Goal: Find contact information: Find contact information

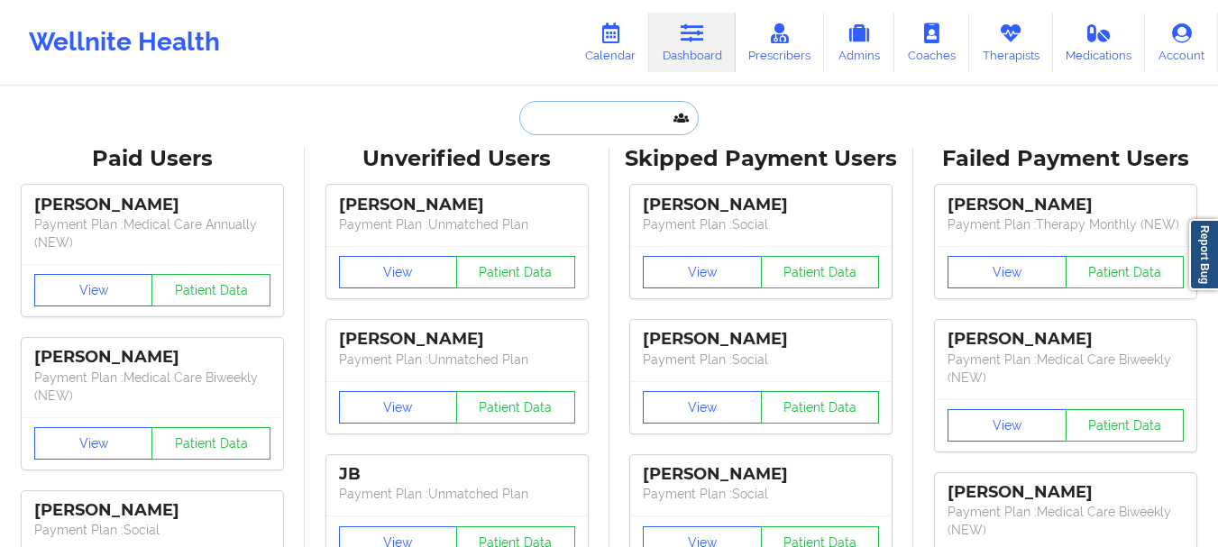
click at [582, 120] on input "text" at bounding box center [608, 118] width 178 height 34
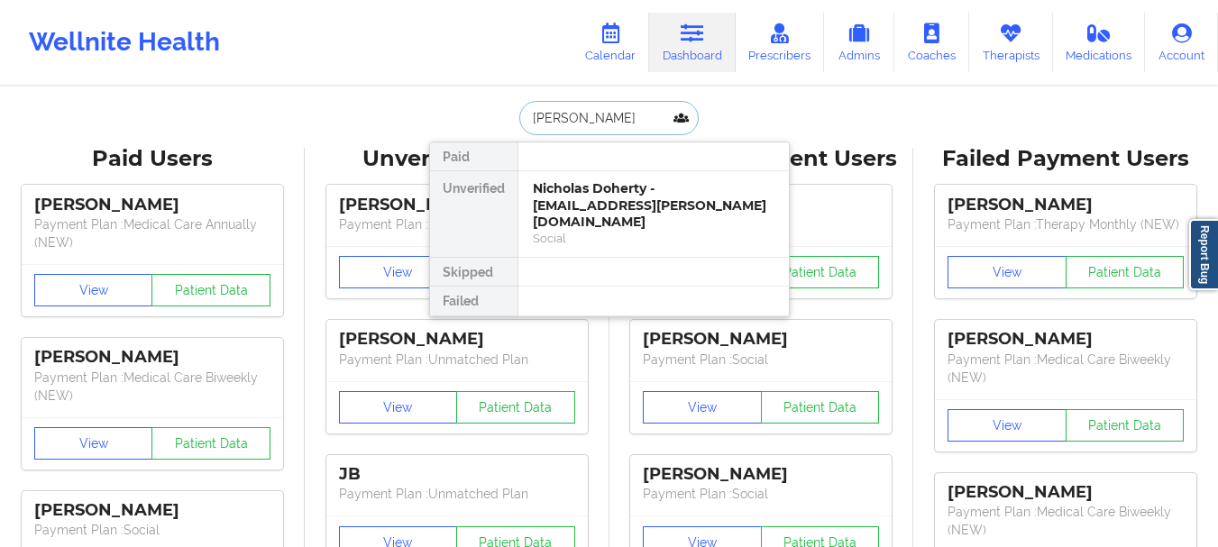
type input "[PERSON_NAME]"
click at [596, 208] on div "[PERSON_NAME] - [PERSON_NAME][EMAIL_ADDRESS][PERSON_NAME][PERSON_NAME][DOMAIN_N…" at bounding box center [654, 205] width 242 height 50
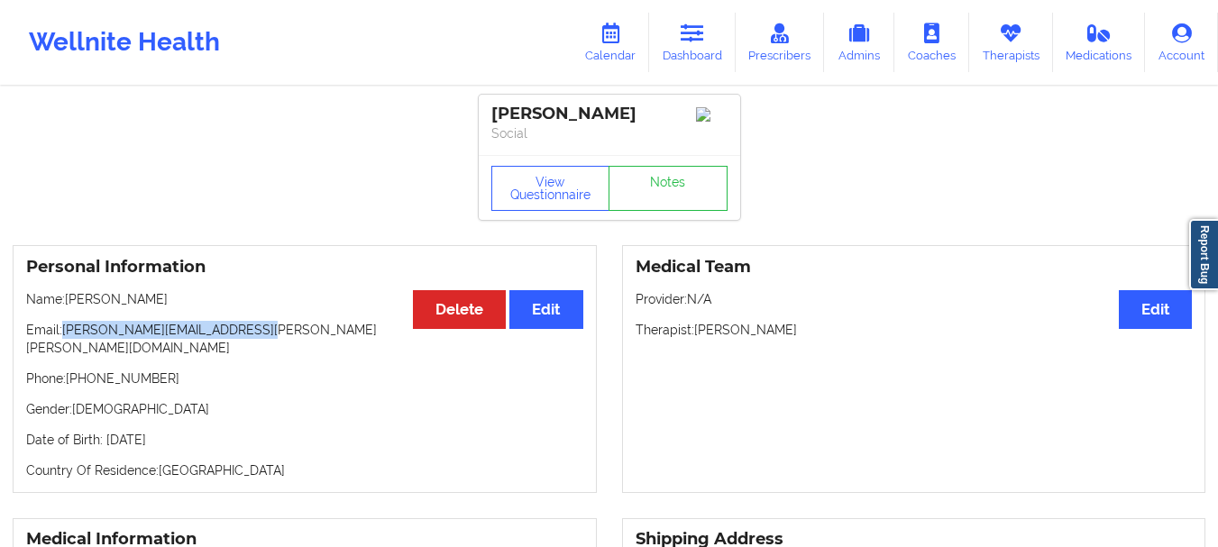
drag, startPoint x: 243, startPoint y: 334, endPoint x: 64, endPoint y: 341, distance: 179.5
click at [64, 341] on p "Email: [PERSON_NAME][EMAIL_ADDRESS][PERSON_NAME][PERSON_NAME][DOMAIN_NAME]" at bounding box center [304, 339] width 557 height 36
copy p "[PERSON_NAME][EMAIL_ADDRESS][PERSON_NAME][PERSON_NAME][DOMAIN_NAME]"
click at [683, 49] on link "Dashboard" at bounding box center [692, 42] width 87 height 59
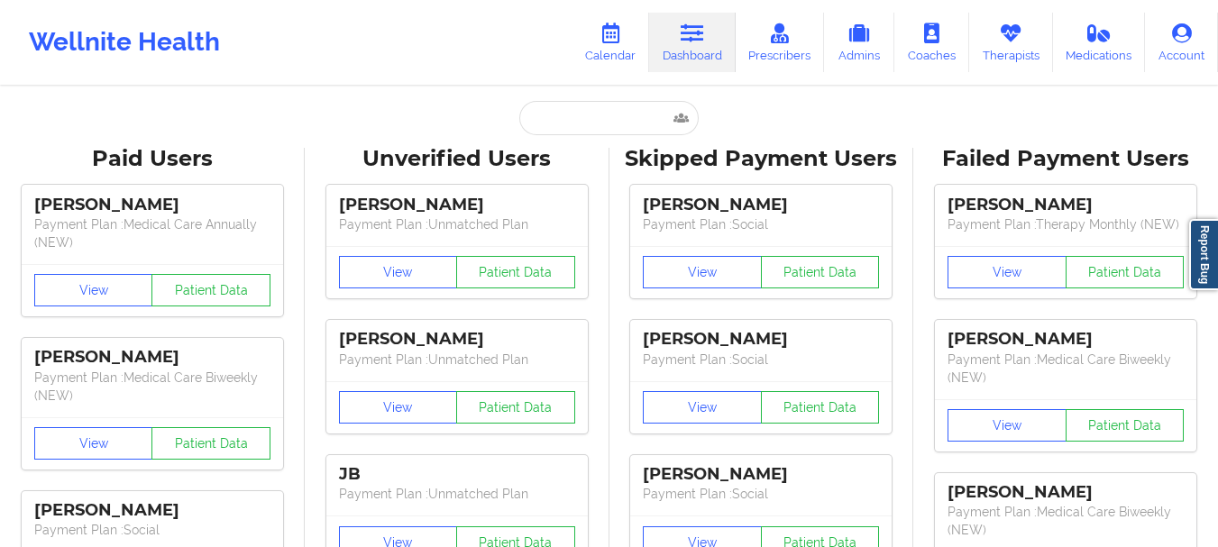
click at [617, 128] on input "text" at bounding box center [608, 118] width 178 height 34
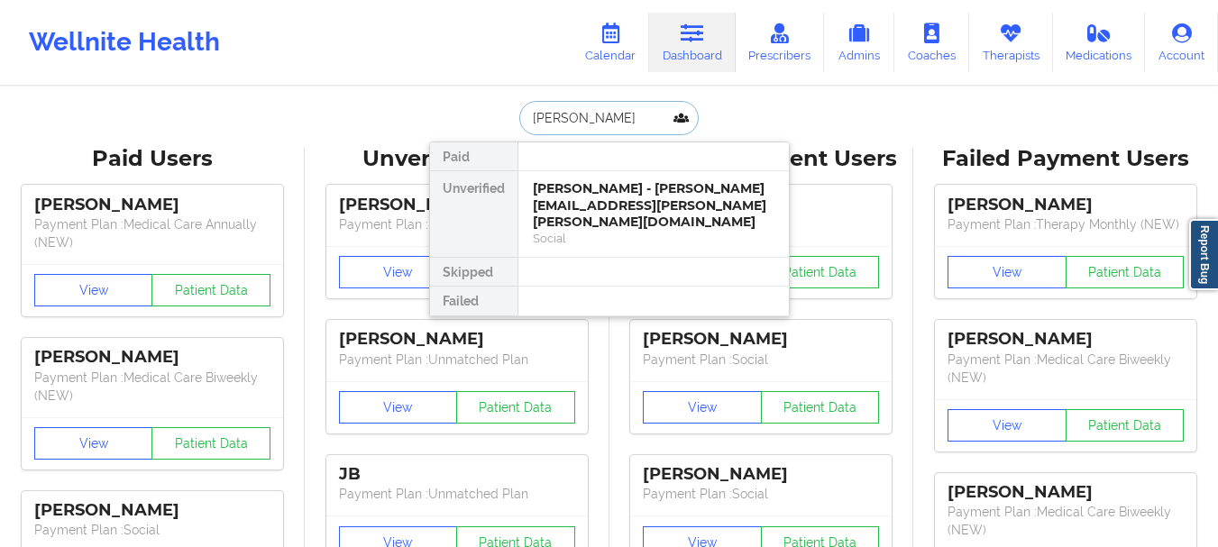
type input "[PERSON_NAME]"
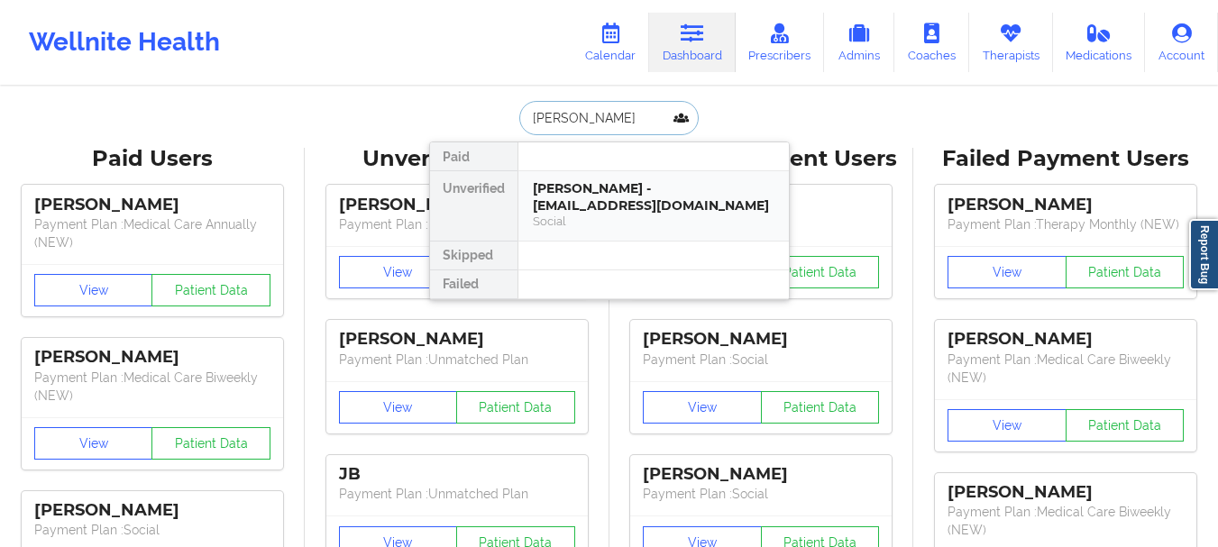
click at [610, 184] on div "[PERSON_NAME] - [EMAIL_ADDRESS][DOMAIN_NAME]" at bounding box center [654, 196] width 242 height 33
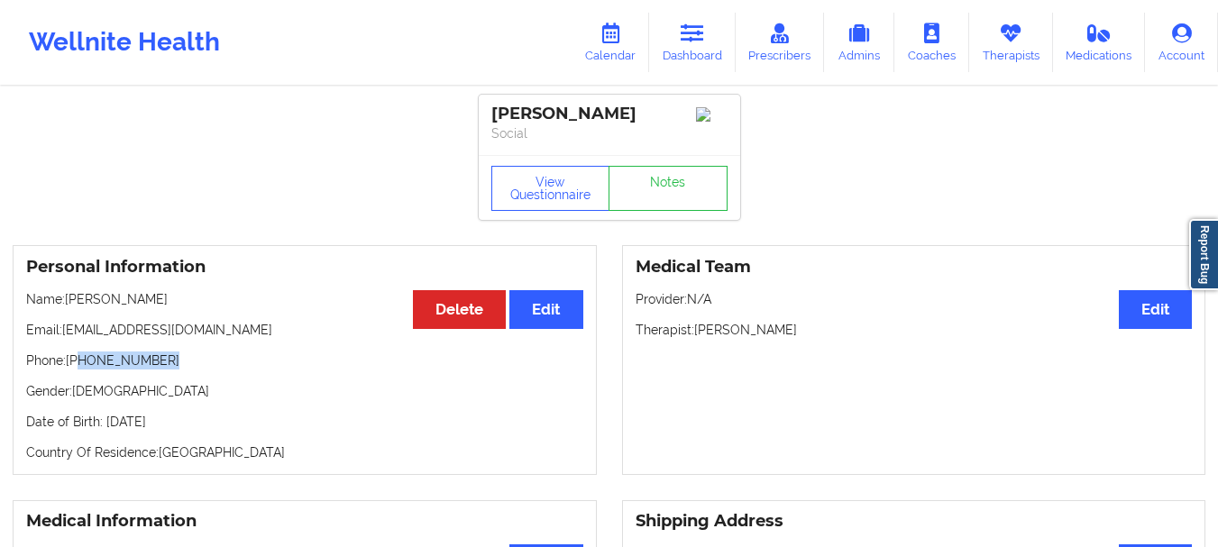
drag, startPoint x: 169, startPoint y: 366, endPoint x: 78, endPoint y: 371, distance: 91.2
click at [78, 370] on p "Phone: [PHONE_NUMBER]" at bounding box center [304, 361] width 557 height 18
copy p "[PHONE_NUMBER]"
drag, startPoint x: 233, startPoint y: 338, endPoint x: 67, endPoint y: 343, distance: 166.0
click at [67, 339] on p "Email: [EMAIL_ADDRESS][DOMAIN_NAME]" at bounding box center [304, 330] width 557 height 18
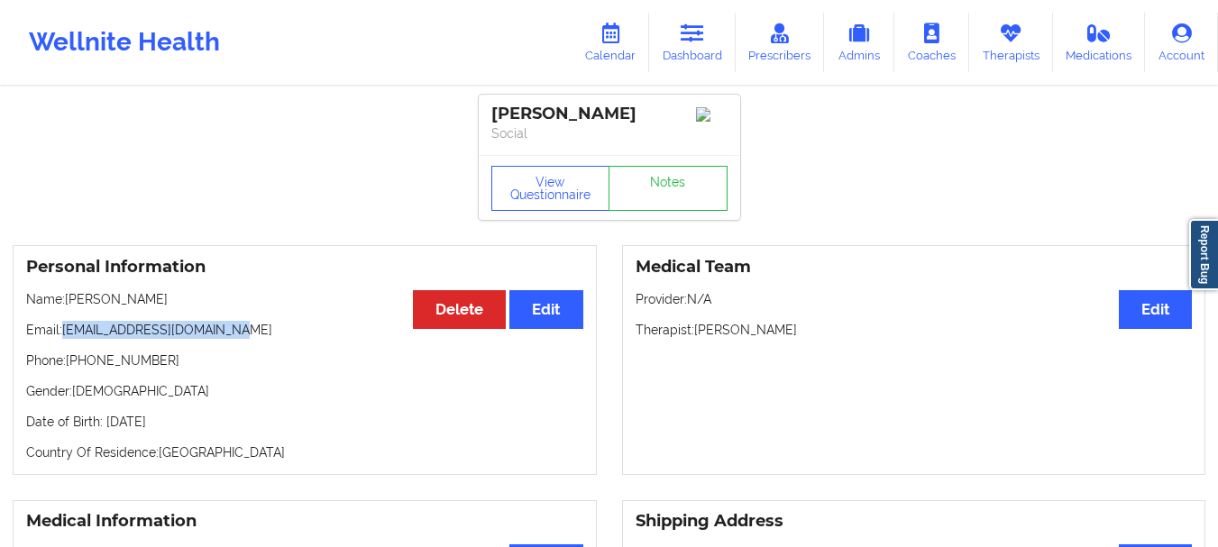
copy p "[EMAIL_ADDRESS][DOMAIN_NAME]"
click at [673, 29] on link "Dashboard" at bounding box center [692, 42] width 87 height 59
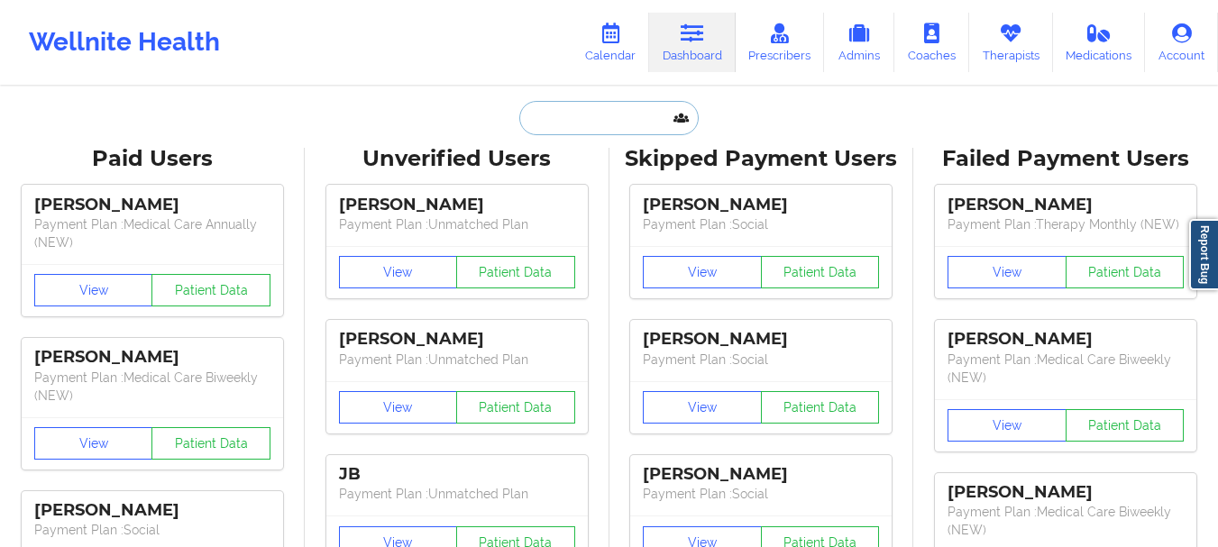
click at [615, 115] on input "text" at bounding box center [608, 118] width 178 height 34
paste input "[EMAIL_ADDRESS][DOMAIN_NAME]"
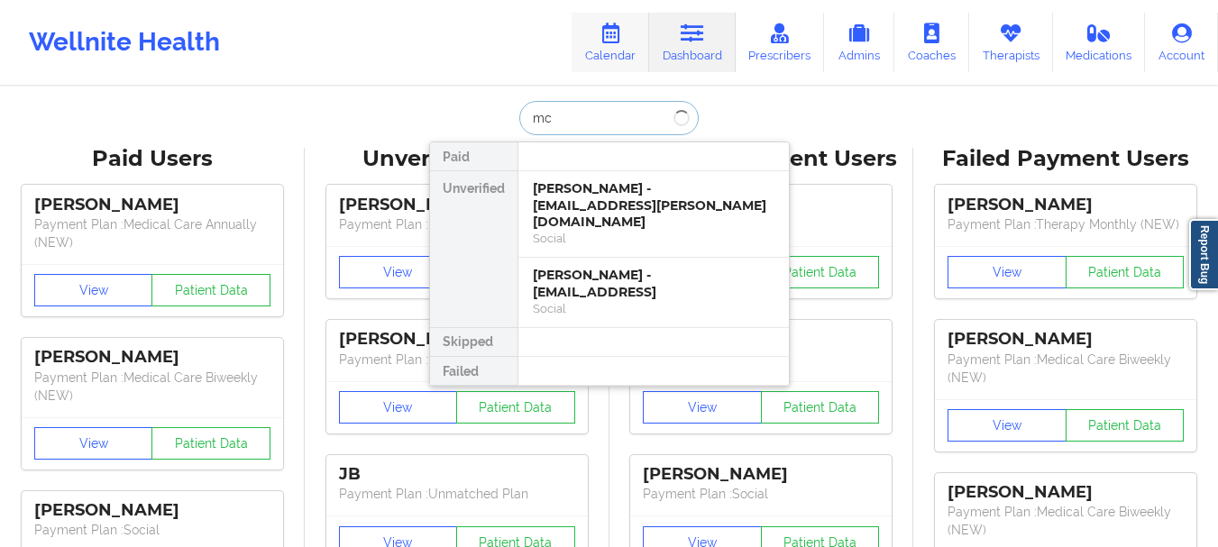
type input "m"
type input "[PERSON_NAME]"
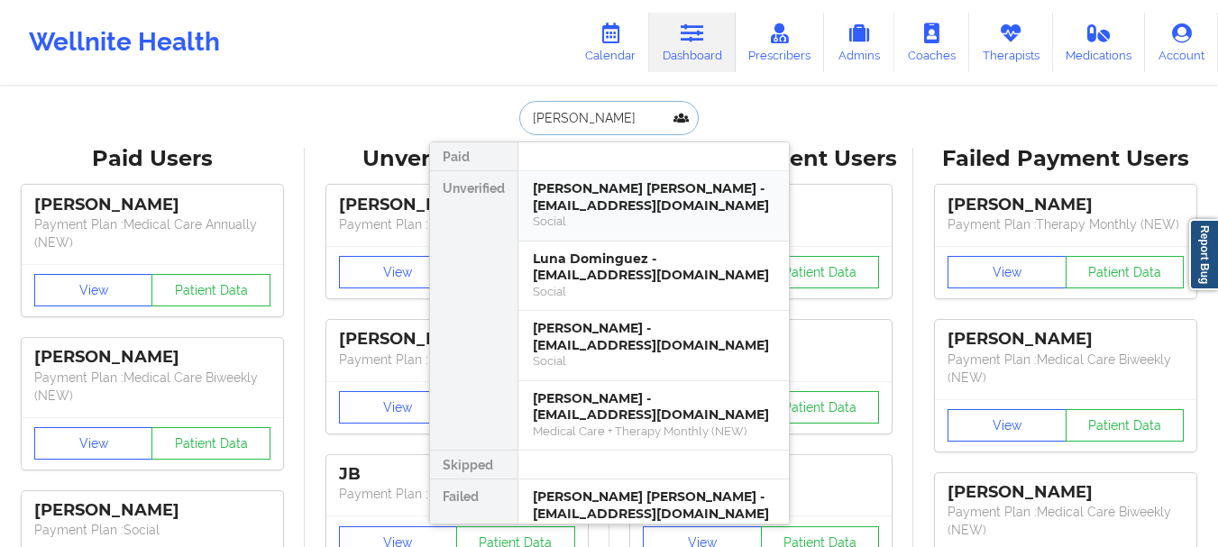
click at [576, 197] on div "[PERSON_NAME] [PERSON_NAME] - [EMAIL_ADDRESS][DOMAIN_NAME]" at bounding box center [654, 196] width 242 height 33
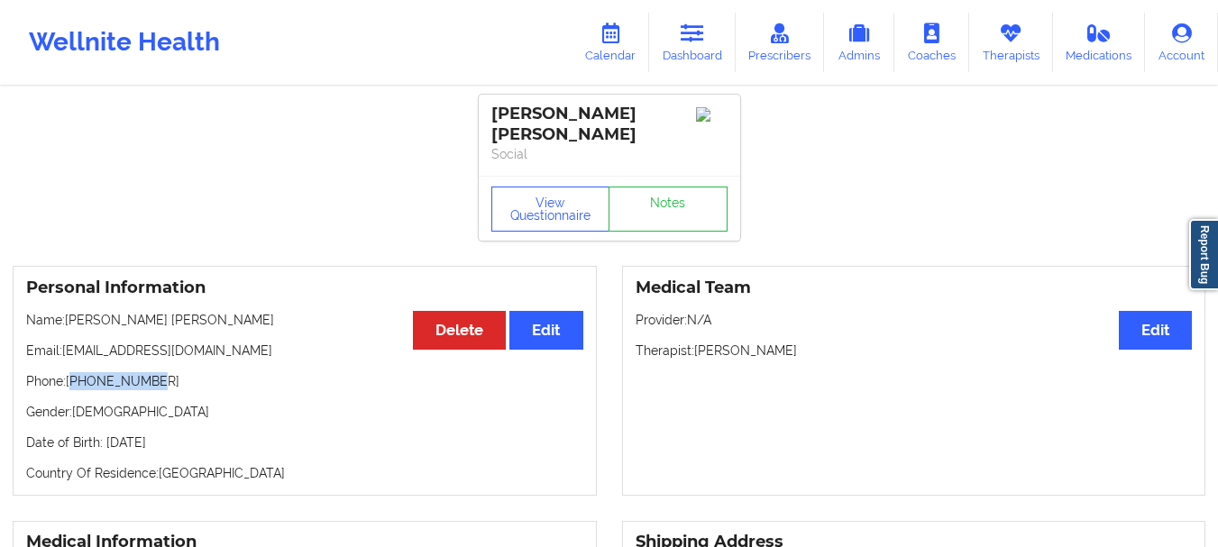
drag, startPoint x: 154, startPoint y: 370, endPoint x: 75, endPoint y: 369, distance: 79.3
click at [75, 372] on p "Phone: [PHONE_NUMBER]" at bounding box center [304, 381] width 557 height 18
click at [108, 372] on p "Phone: [PHONE_NUMBER]" at bounding box center [304, 381] width 557 height 18
drag, startPoint x: 77, startPoint y: 369, endPoint x: 167, endPoint y: 375, distance: 90.4
click at [167, 375] on p "Phone: [PHONE_NUMBER]" at bounding box center [304, 381] width 557 height 18
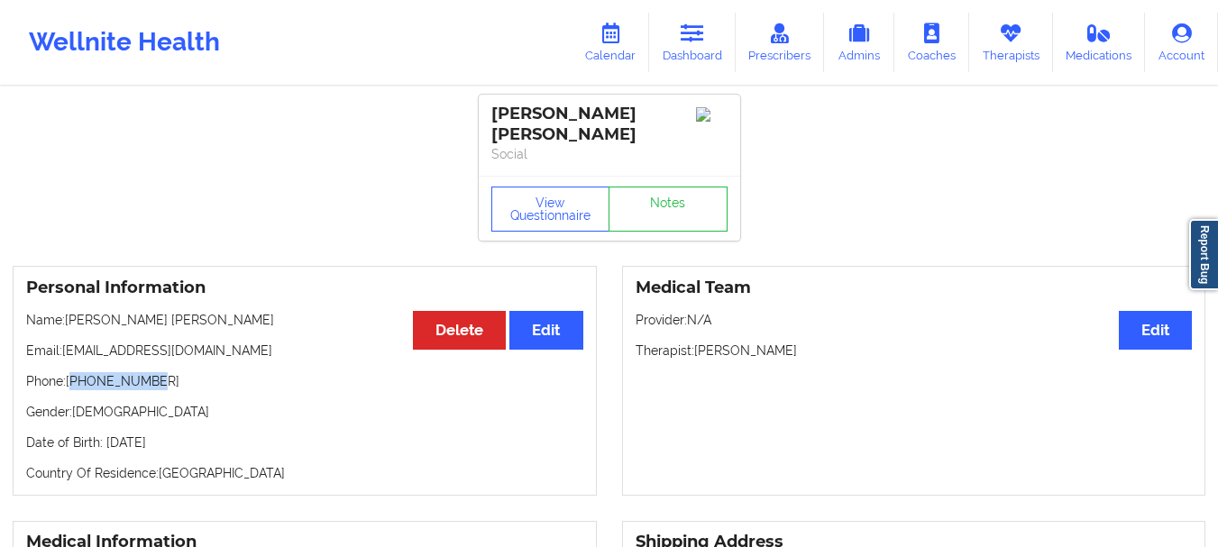
click at [167, 375] on p "Phone: [PHONE_NUMBER]" at bounding box center [304, 381] width 557 height 18
drag, startPoint x: 154, startPoint y: 369, endPoint x: 82, endPoint y: 374, distance: 72.3
click at [82, 374] on p "Phone: [PHONE_NUMBER]" at bounding box center [304, 381] width 557 height 18
copy p "3054677595"
